Goal: Task Accomplishment & Management: Complete application form

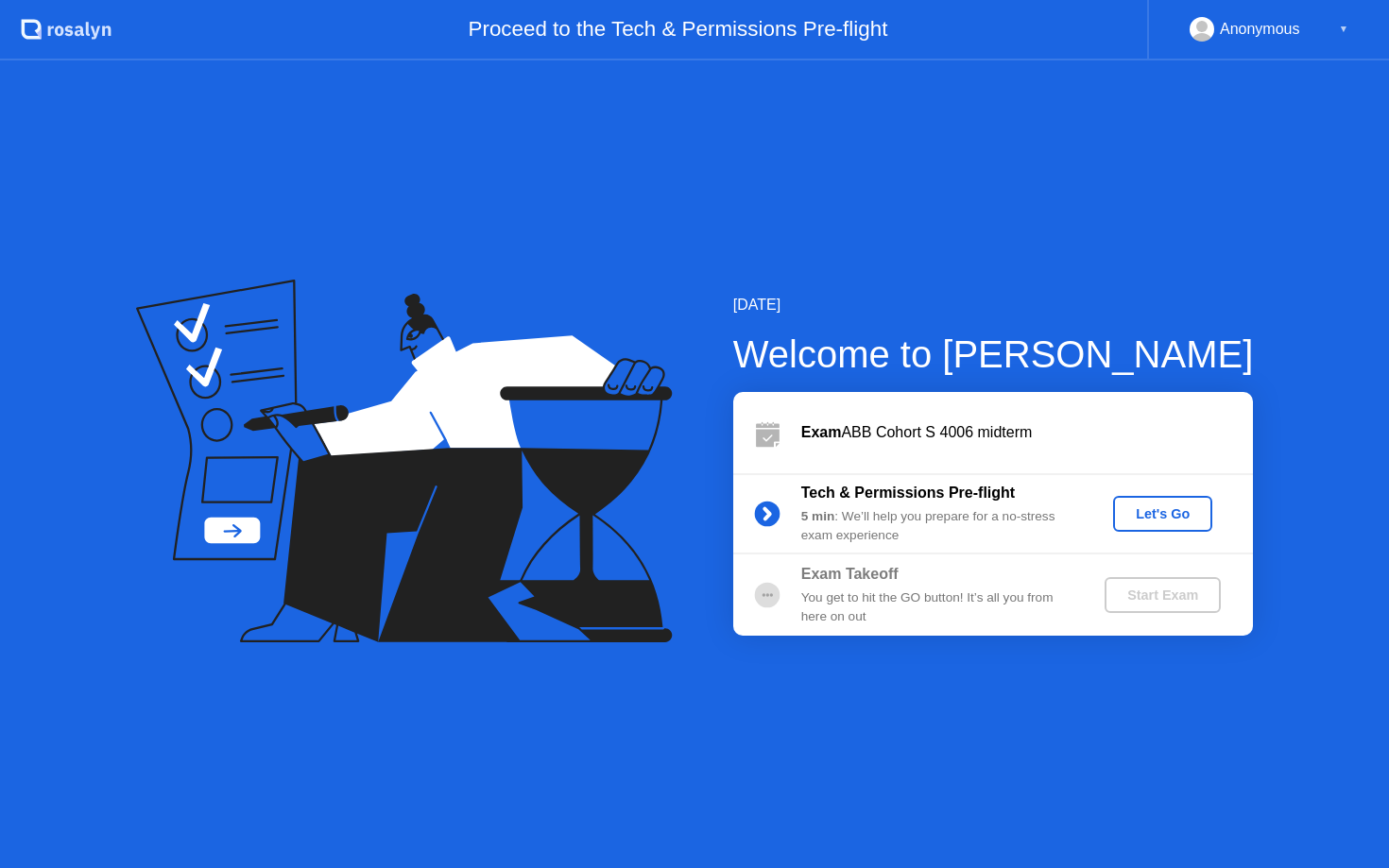
click at [1167, 511] on div "Let's Go" at bounding box center [1163, 513] width 84 height 15
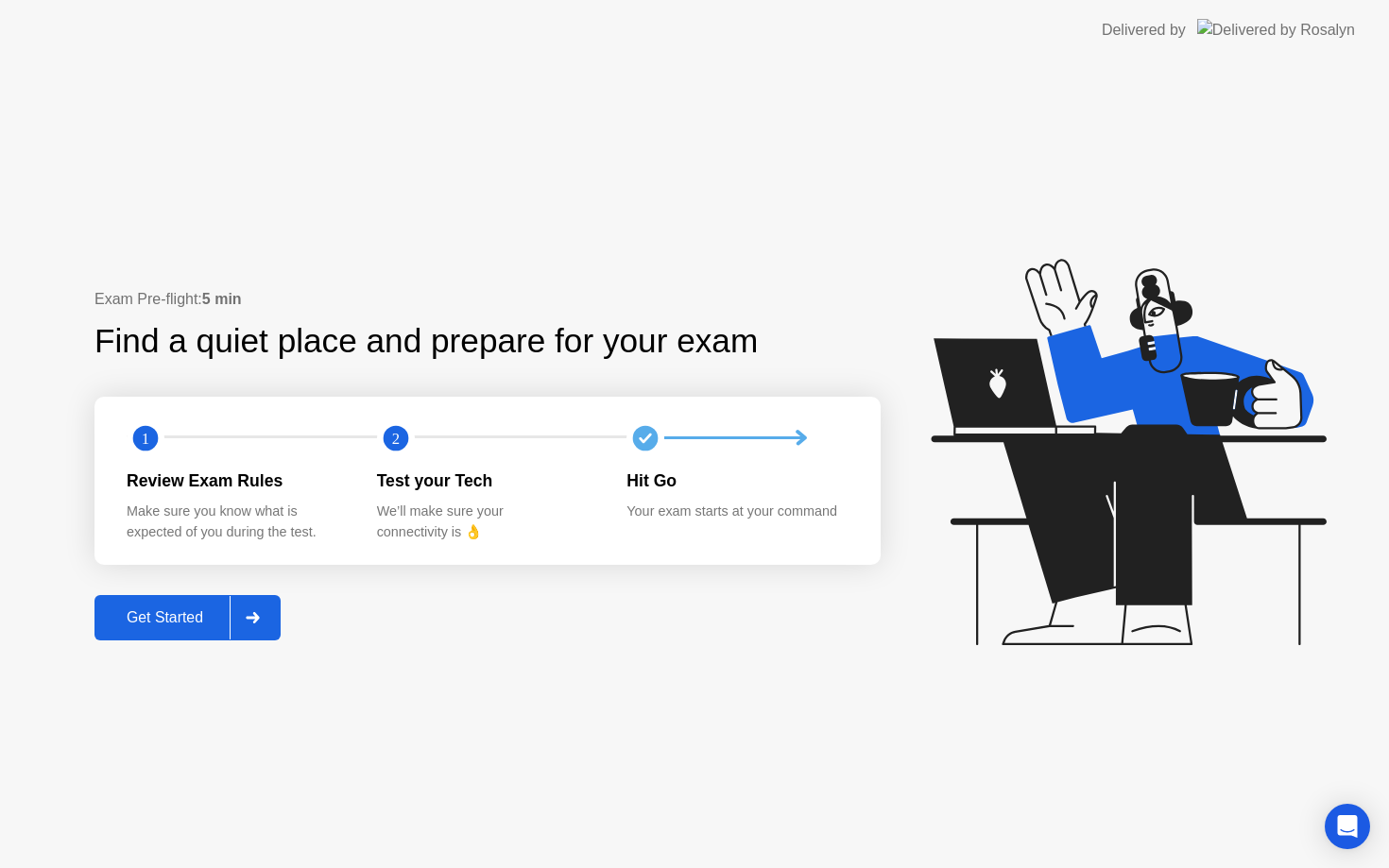
click at [155, 622] on div "Get Started" at bounding box center [165, 617] width 129 height 17
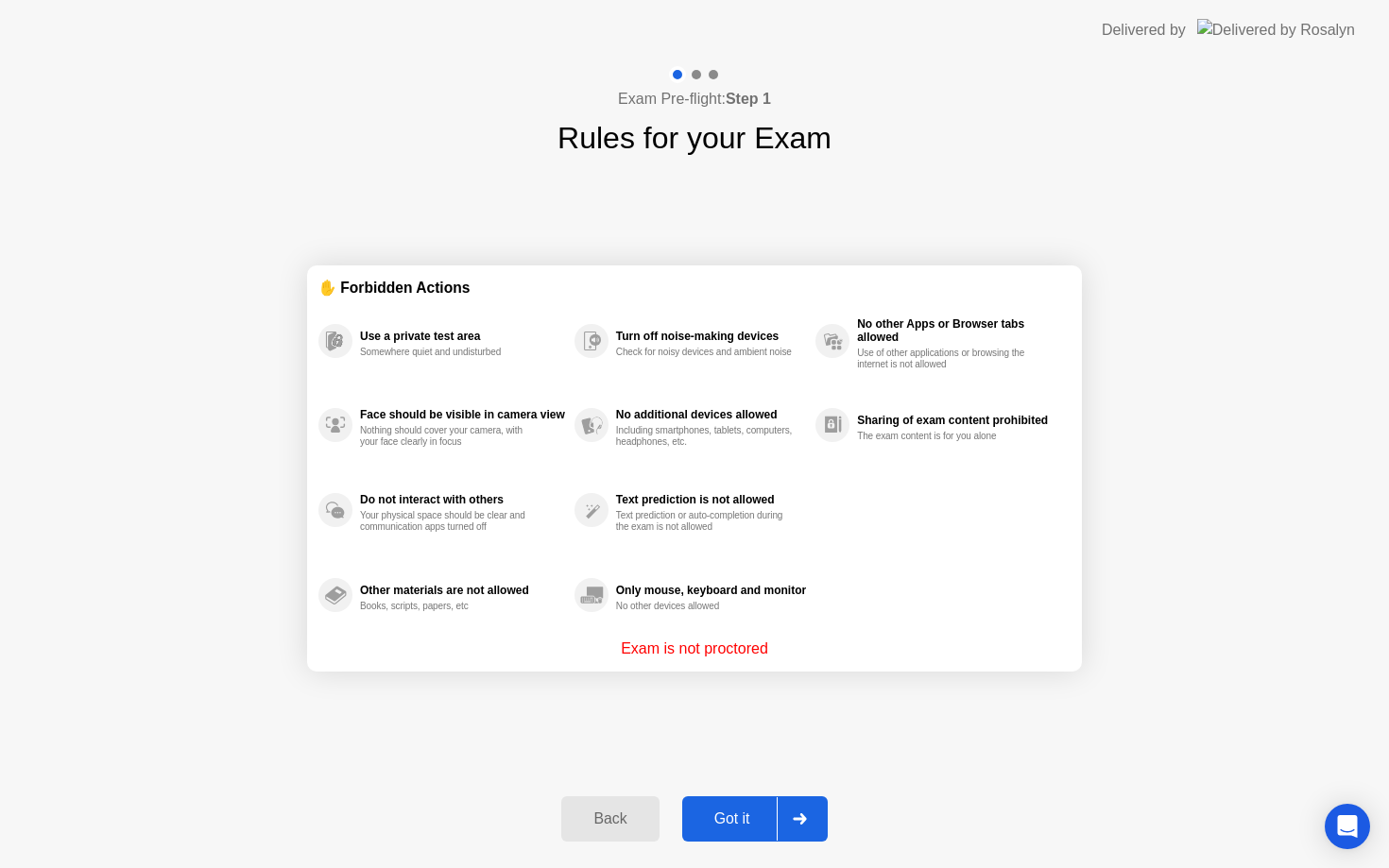
click at [724, 815] on div "Got it" at bounding box center [732, 819] width 89 height 17
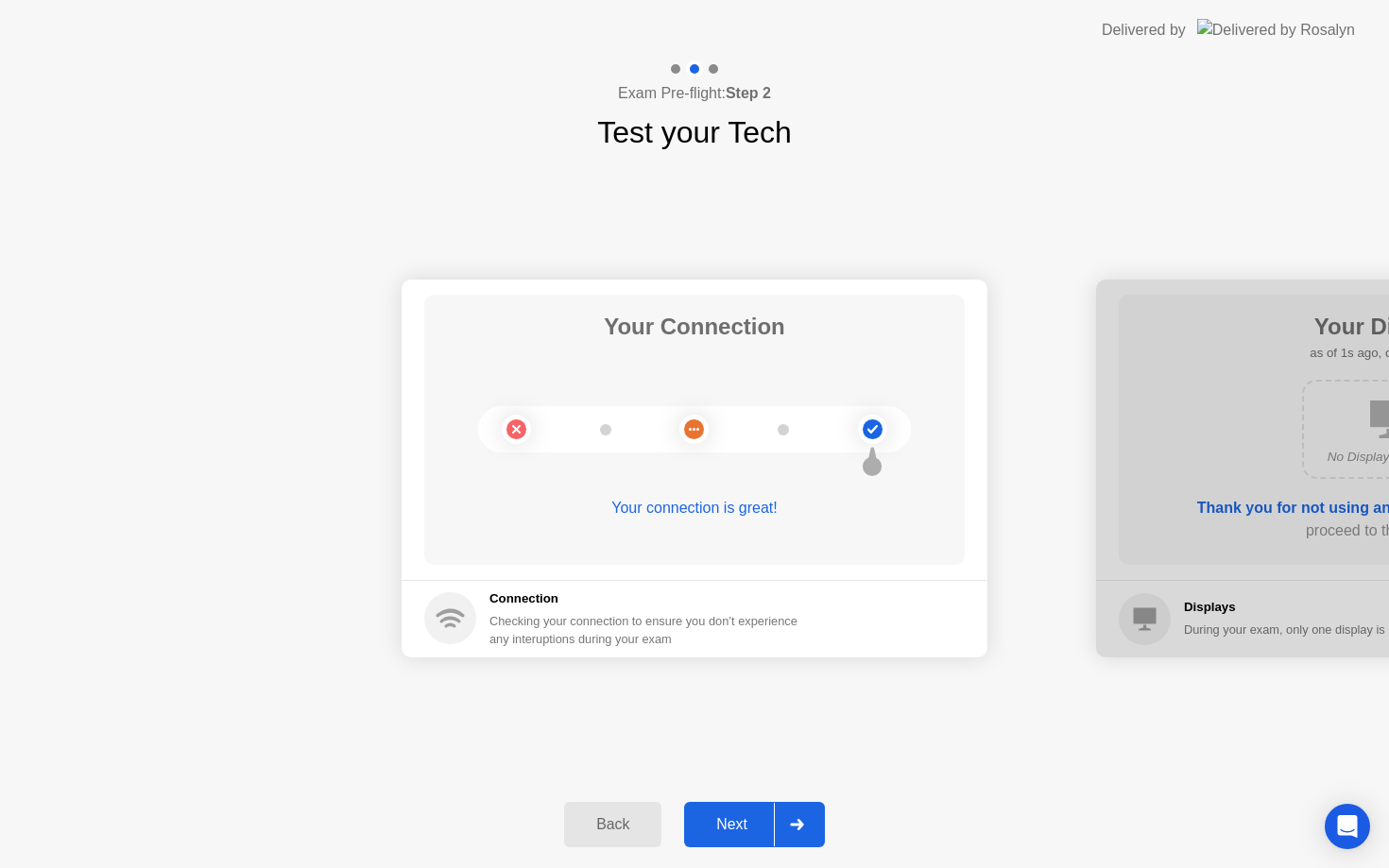
click at [702, 832] on div "Next" at bounding box center [732, 824] width 84 height 17
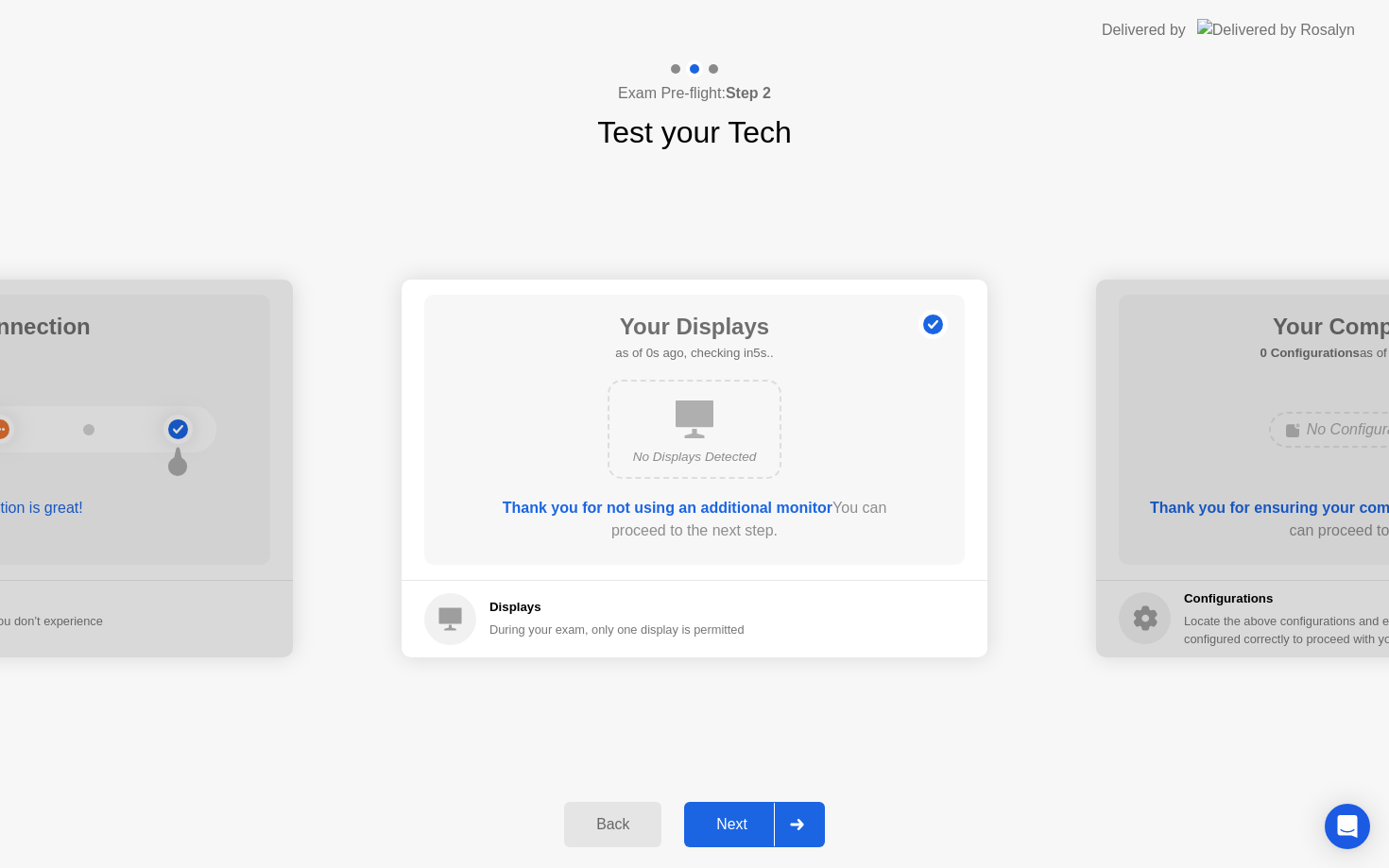
click at [702, 832] on div "Next" at bounding box center [732, 824] width 84 height 17
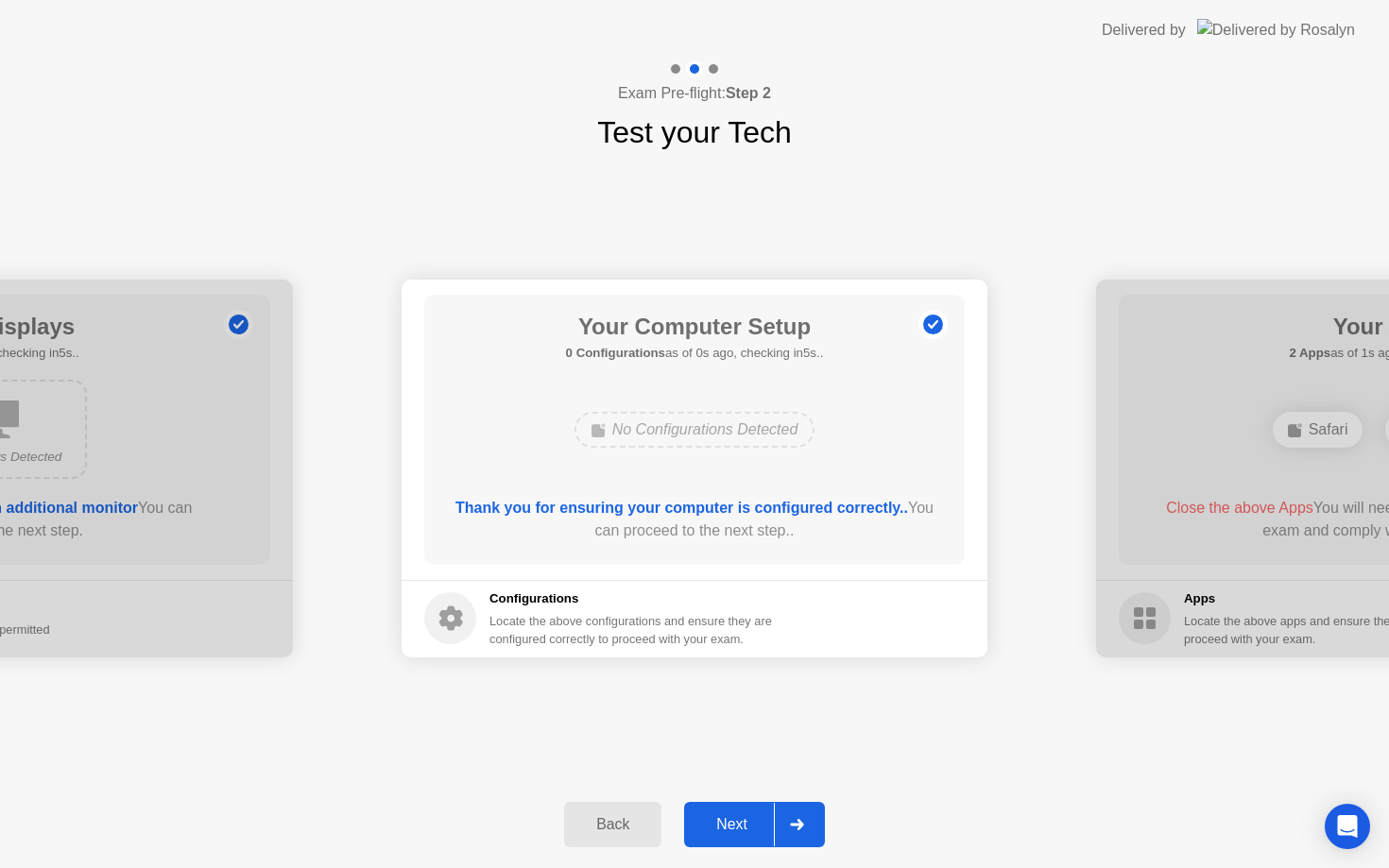
click at [702, 832] on div "Next" at bounding box center [732, 824] width 84 height 17
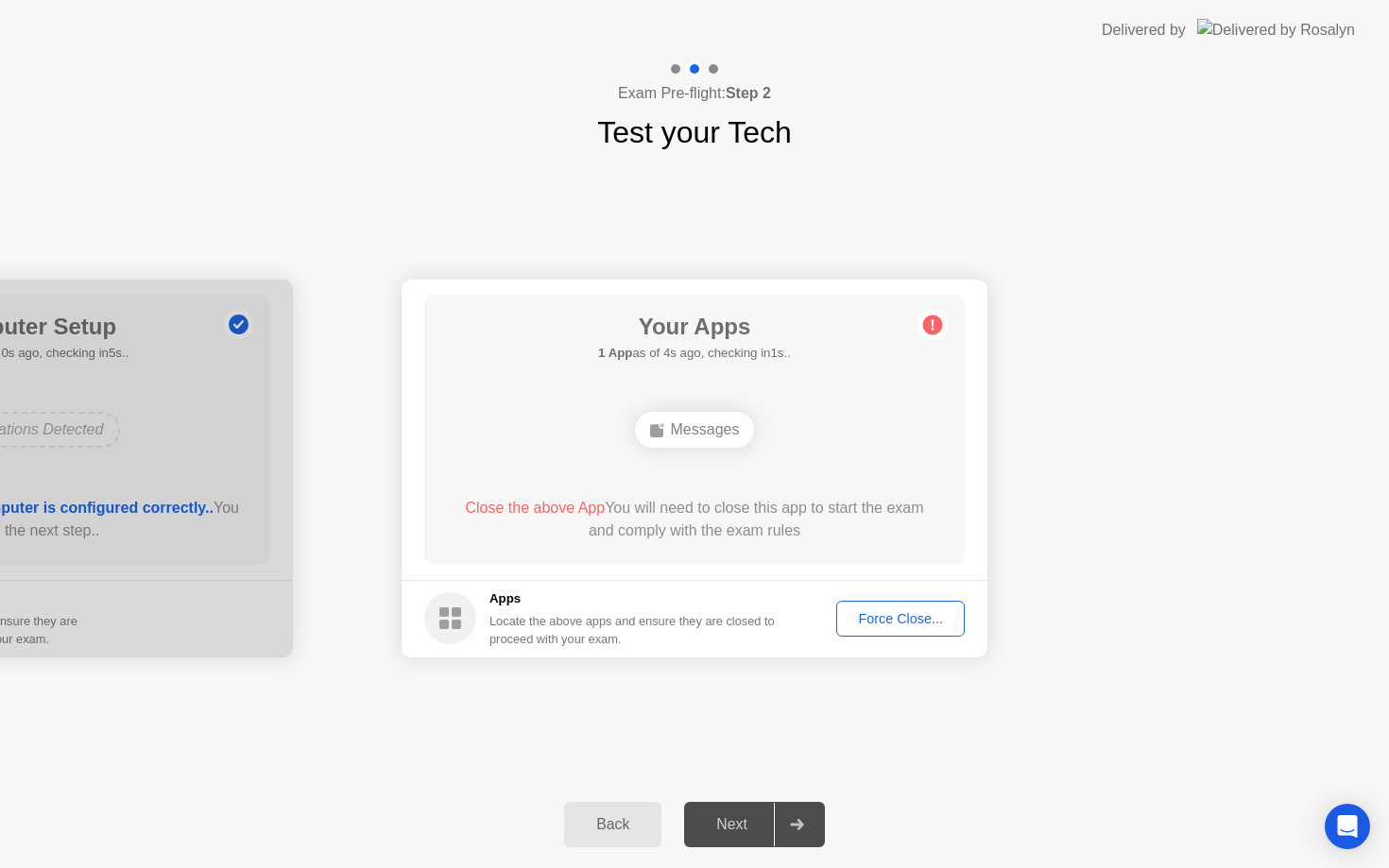
click at [868, 611] on div "Force Close..." at bounding box center [900, 618] width 116 height 15
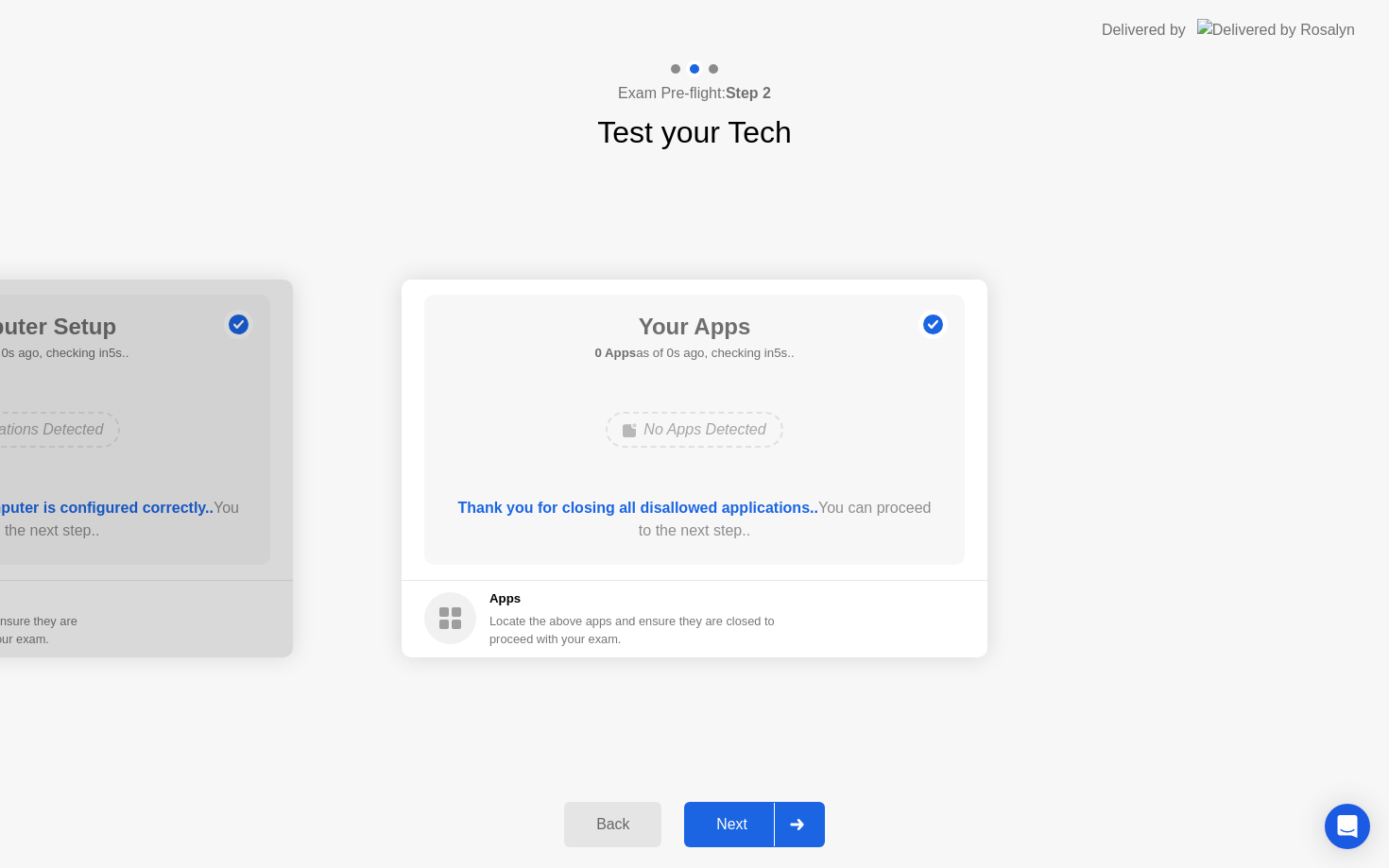
click at [767, 544] on div "Thank you for closing all disallowed applications.. You can proceed to the next…" at bounding box center [694, 523] width 487 height 53
click at [742, 828] on div "Next" at bounding box center [732, 824] width 84 height 17
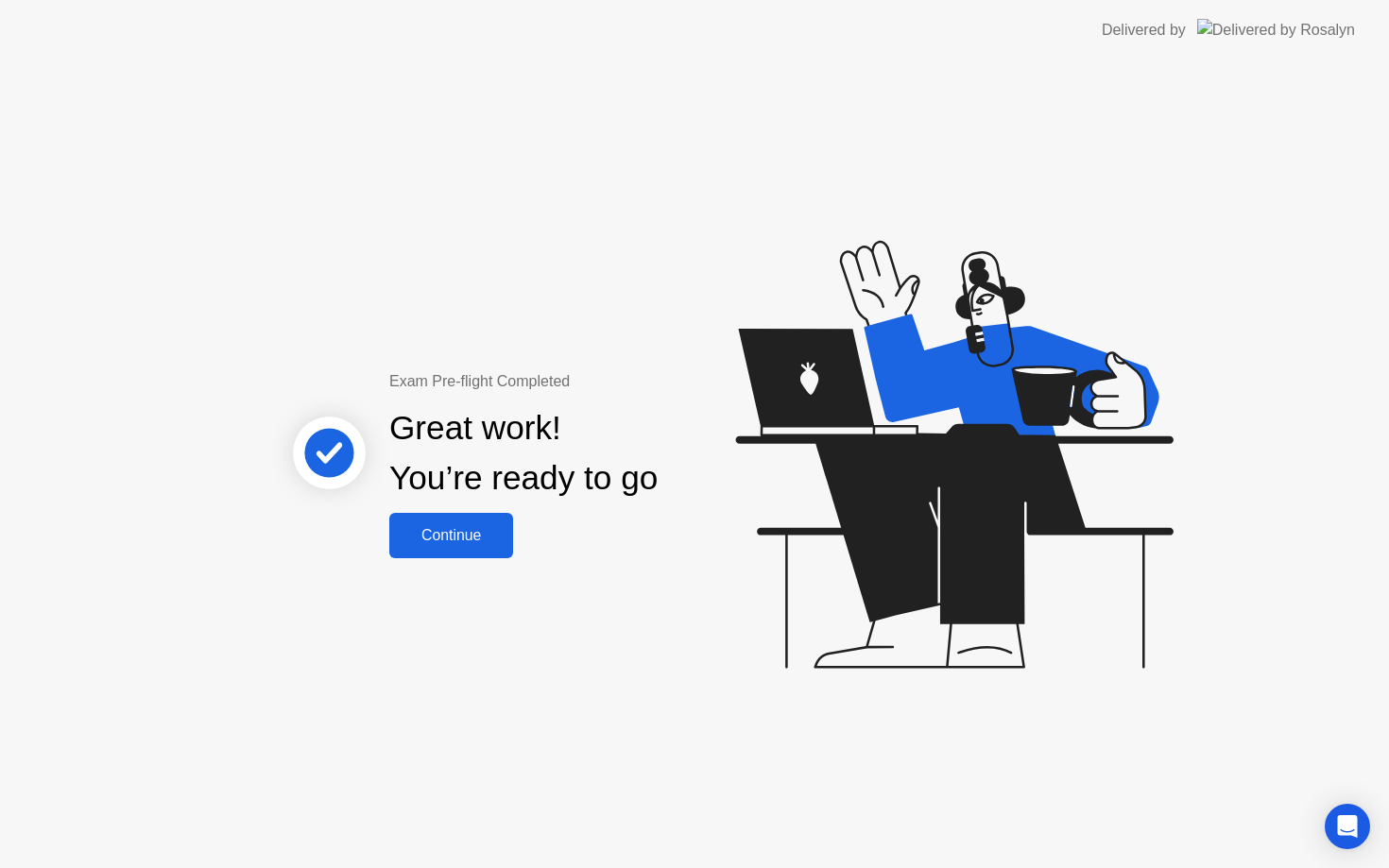
click at [493, 552] on button "Continue" at bounding box center [451, 536] width 123 height 45
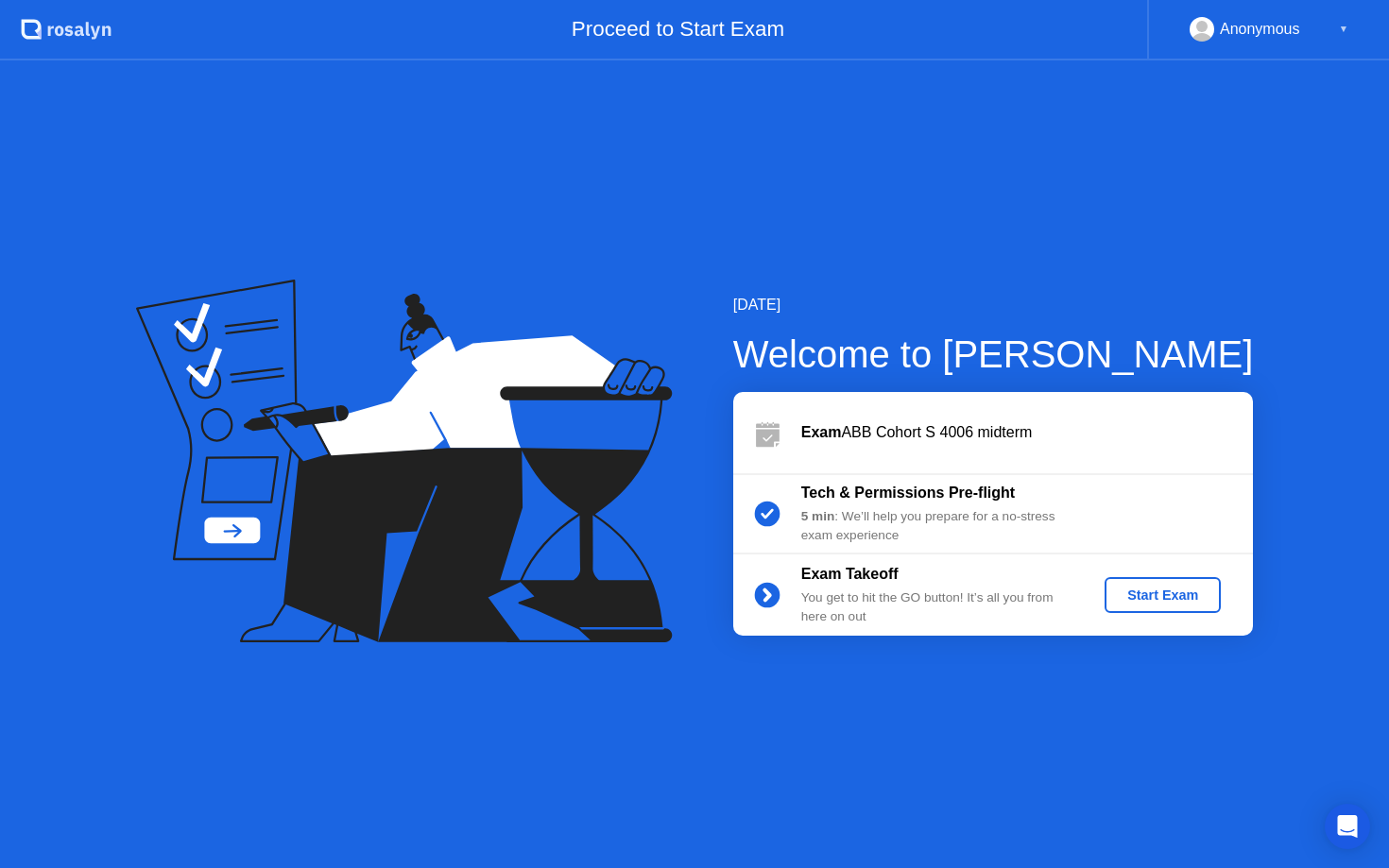
click at [1166, 593] on div "Start Exam" at bounding box center [1162, 595] width 101 height 15
